Goal: Entertainment & Leisure: Browse casually

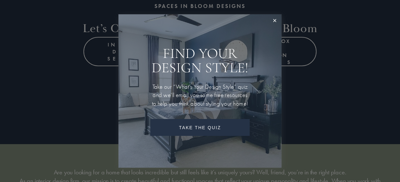
scroll to position [140, 0]
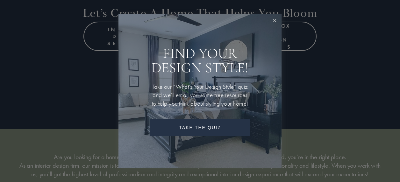
click at [275, 15] on link "Close" at bounding box center [274, 21] width 12 height 12
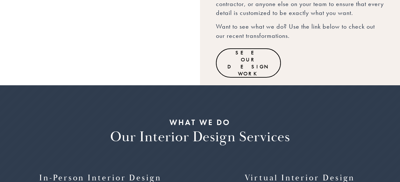
scroll to position [585, 0]
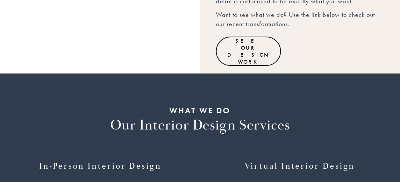
click at [244, 37] on link "See Our Design Work" at bounding box center [248, 51] width 65 height 29
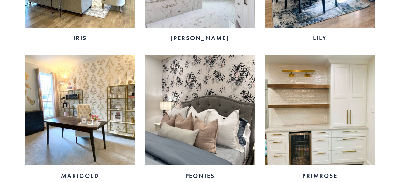
scroll to position [947, 0]
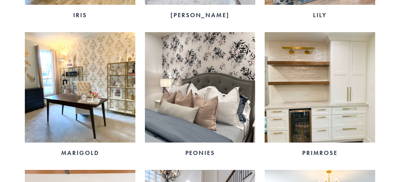
click at [62, 117] on img at bounding box center [80, 87] width 110 height 110
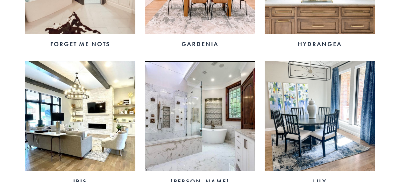
scroll to position [800, 0]
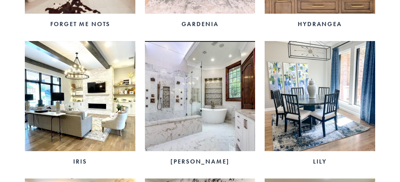
click at [96, 108] on img at bounding box center [80, 96] width 110 height 110
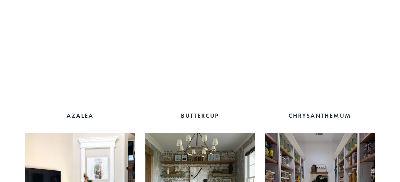
scroll to position [428, 0]
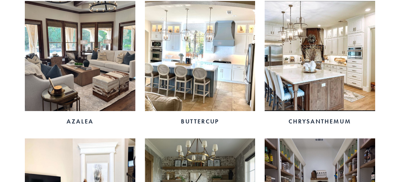
click at [85, 52] on img at bounding box center [80, 56] width 110 height 110
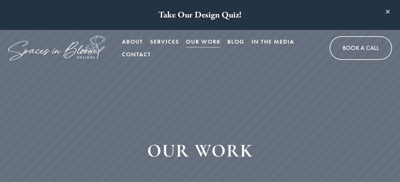
click at [176, 174] on div "OUR WORK" at bounding box center [200, 155] width 400 height 176
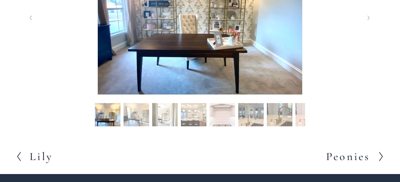
scroll to position [188, 0]
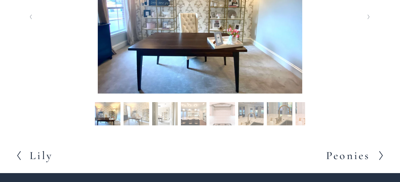
click at [132, 115] on button "Slide 2 Slide 2 (current slide)" at bounding box center [135, 114] width 25 height 25
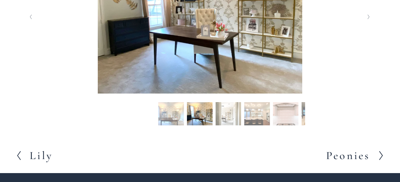
scroll to position [136, 0]
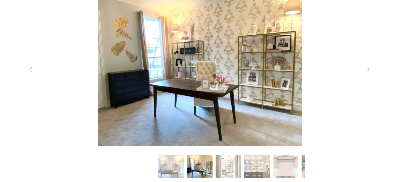
click at [367, 70] on icon "Next Slide" at bounding box center [368, 69] width 3 height 5
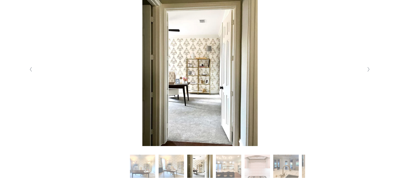
click at [367, 70] on icon "Next Slide" at bounding box center [368, 69] width 3 height 5
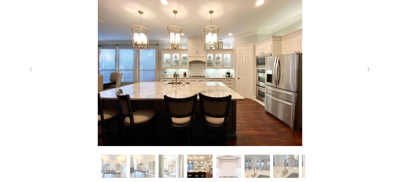
click at [367, 70] on icon "Next Slide" at bounding box center [368, 69] width 3 height 5
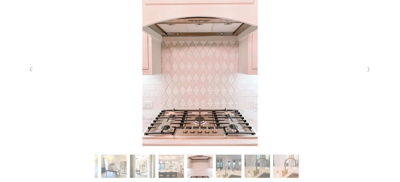
click at [367, 70] on icon "Next Slide" at bounding box center [368, 69] width 3 height 5
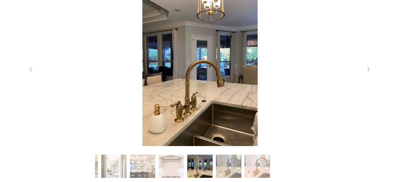
click at [367, 70] on icon "Next Slide" at bounding box center [368, 69] width 3 height 5
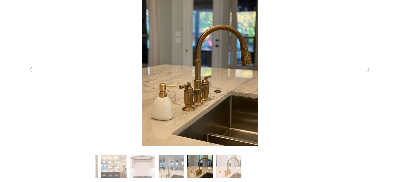
click at [367, 70] on icon "Next Slide" at bounding box center [368, 69] width 3 height 5
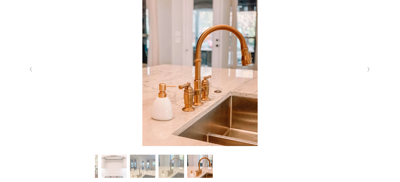
click at [367, 70] on icon "Next Slide" at bounding box center [368, 69] width 3 height 5
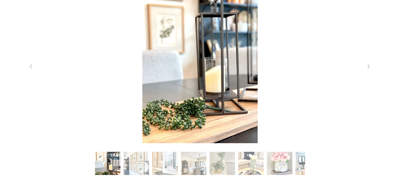
scroll to position [139, 0]
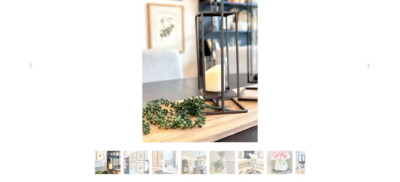
click at [368, 67] on polyline "Next Slide" at bounding box center [368, 65] width 2 height 4
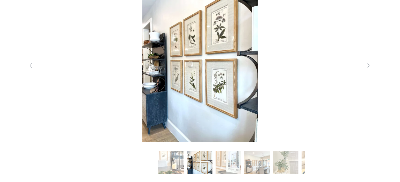
click at [368, 67] on polyline "Next Slide" at bounding box center [368, 65] width 2 height 4
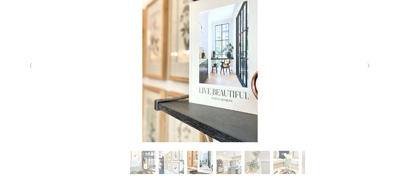
click at [368, 67] on polyline "Next Slide" at bounding box center [368, 65] width 2 height 4
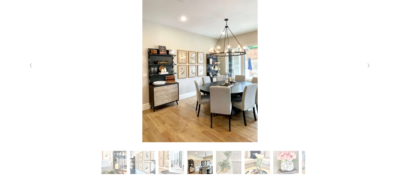
click at [368, 67] on polyline "Next Slide" at bounding box center [368, 65] width 2 height 4
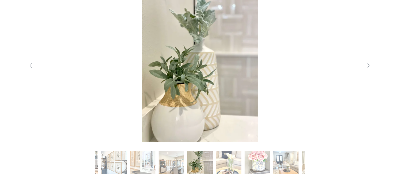
click at [368, 67] on polyline "Next Slide" at bounding box center [368, 65] width 2 height 4
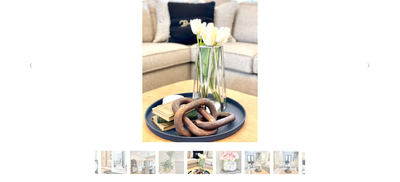
click at [368, 67] on polyline "Next Slide" at bounding box center [368, 65] width 2 height 4
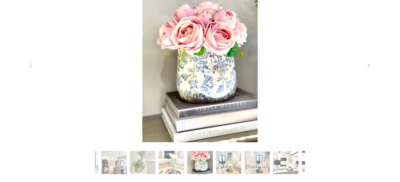
click at [368, 67] on polyline "Next Slide" at bounding box center [368, 65] width 2 height 4
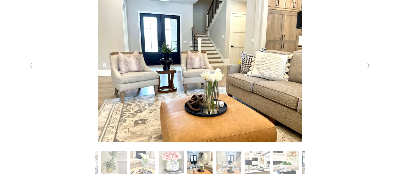
click at [368, 67] on polyline "Next Slide" at bounding box center [368, 65] width 2 height 4
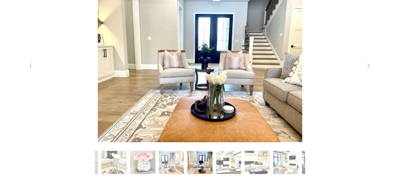
click at [368, 67] on polyline "Next Slide" at bounding box center [368, 65] width 2 height 4
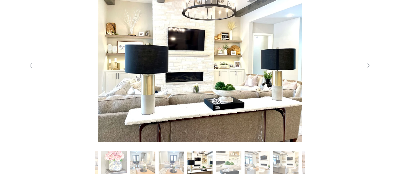
click at [368, 67] on polyline "Next Slide" at bounding box center [368, 65] width 2 height 4
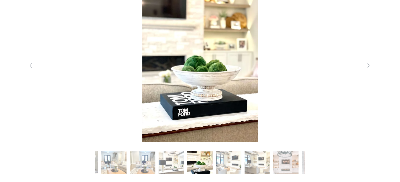
click at [368, 67] on polyline "Next Slide" at bounding box center [368, 65] width 2 height 4
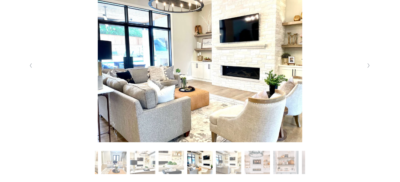
click at [368, 67] on polyline "Next Slide" at bounding box center [368, 65] width 2 height 4
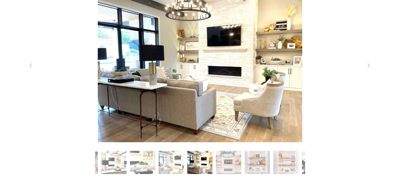
click at [368, 67] on polyline "Next Slide" at bounding box center [368, 65] width 2 height 4
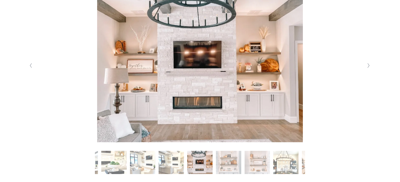
click at [368, 67] on polyline "Next Slide" at bounding box center [368, 65] width 2 height 4
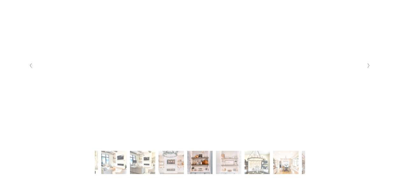
click at [368, 67] on polyline "Next Slide" at bounding box center [368, 65] width 2 height 4
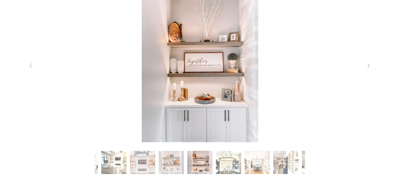
click at [368, 67] on polyline "Next Slide" at bounding box center [368, 65] width 2 height 4
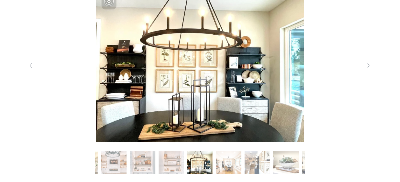
click at [368, 67] on polyline "Next Slide" at bounding box center [368, 65] width 2 height 4
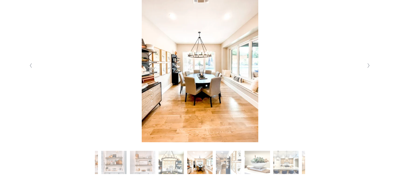
click at [368, 67] on polyline "Next Slide" at bounding box center [368, 65] width 2 height 4
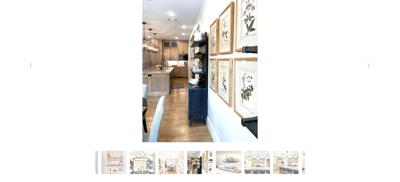
click at [368, 67] on polyline "Next Slide" at bounding box center [368, 65] width 2 height 4
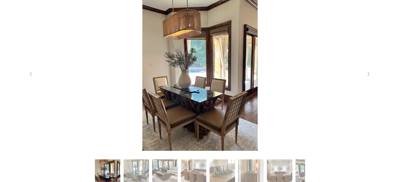
scroll to position [133, 0]
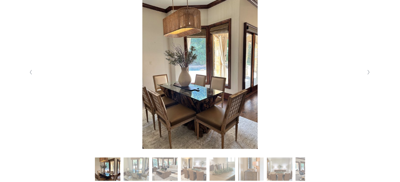
click at [368, 72] on polyline "Next Slide" at bounding box center [368, 72] width 2 height 4
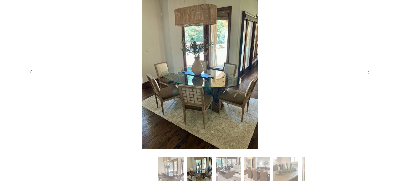
click at [368, 72] on polyline "Next Slide" at bounding box center [368, 72] width 2 height 4
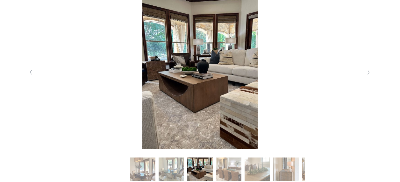
click at [368, 72] on polyline "Next Slide" at bounding box center [368, 72] width 2 height 4
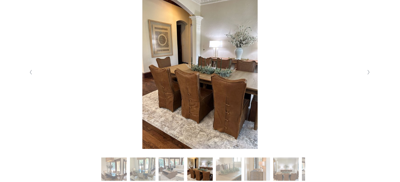
click at [368, 72] on polyline "Next Slide" at bounding box center [368, 72] width 2 height 4
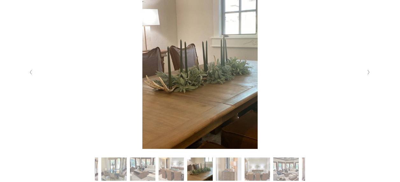
click at [368, 72] on polyline "Next Slide" at bounding box center [368, 72] width 2 height 4
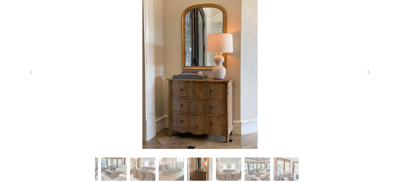
click at [31, 72] on polyline "Previous Slide" at bounding box center [31, 72] width 2 height 4
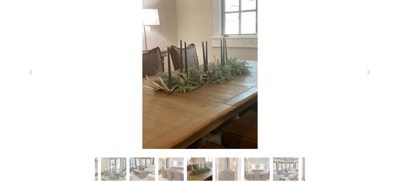
click at [367, 72] on icon "Next Slide" at bounding box center [368, 72] width 3 height 5
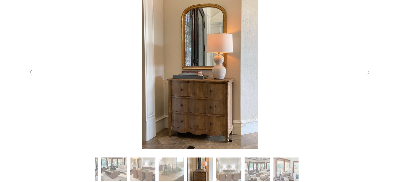
drag, startPoint x: 367, startPoint y: 72, endPoint x: 366, endPoint y: 97, distance: 25.2
click at [366, 97] on div at bounding box center [200, 72] width 350 height 153
click at [368, 72] on icon "Next Slide" at bounding box center [368, 72] width 3 height 5
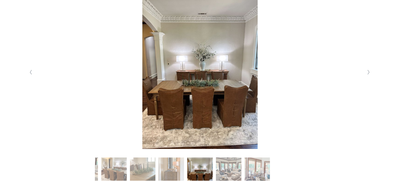
click at [368, 72] on icon "Next Slide" at bounding box center [368, 72] width 3 height 5
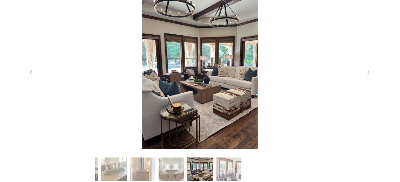
click at [368, 72] on icon "Next Slide" at bounding box center [368, 72] width 3 height 5
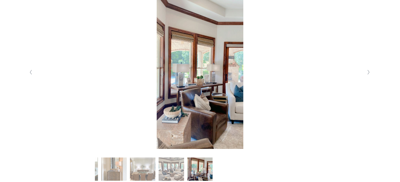
click at [368, 72] on icon "Next Slide" at bounding box center [368, 72] width 3 height 5
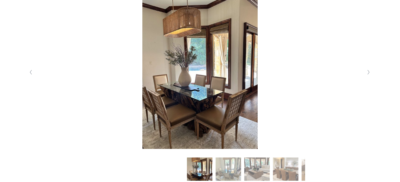
click at [368, 72] on icon "Next Slide" at bounding box center [368, 72] width 3 height 5
